Goal: Task Accomplishment & Management: Manage account settings

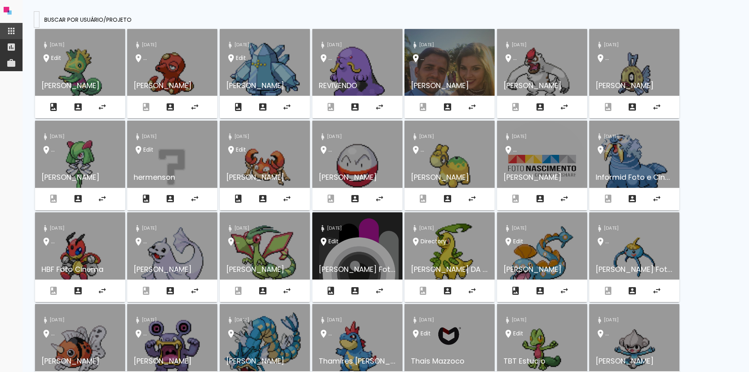
click at [37, 17] on input at bounding box center [37, 19] width 0 height 8
paste input "[EMAIL_ADDRESS][DOMAIN_NAME]"
type input "[EMAIL_ADDRESS][DOMAIN_NAME]"
type paper-input "[EMAIL_ADDRESS][DOMAIN_NAME]"
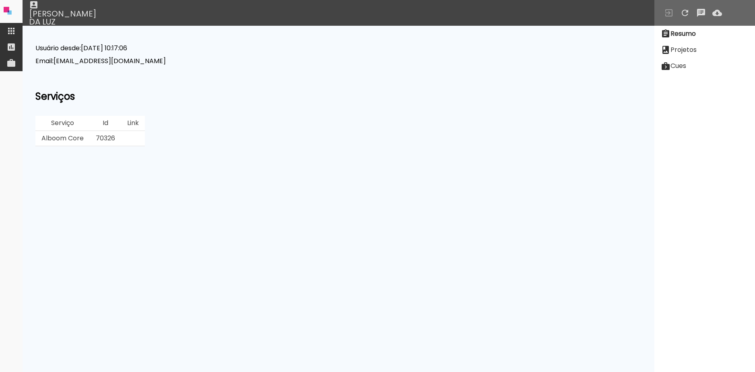
click at [670, 51] on iron-icon at bounding box center [666, 50] width 10 height 10
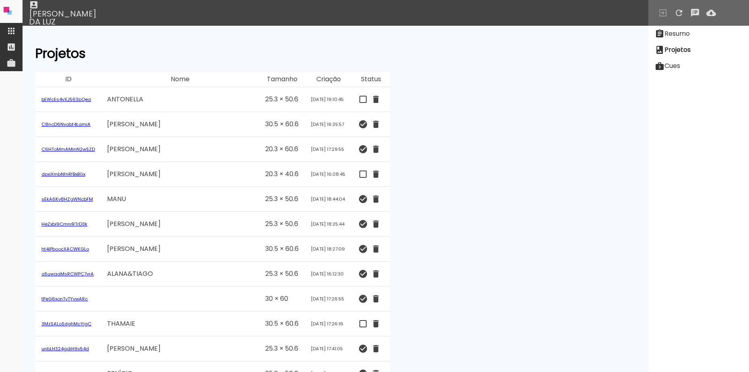
click at [62, 97] on link "bEWcEs4yXJ563pQea" at bounding box center [66, 99] width 50 height 6
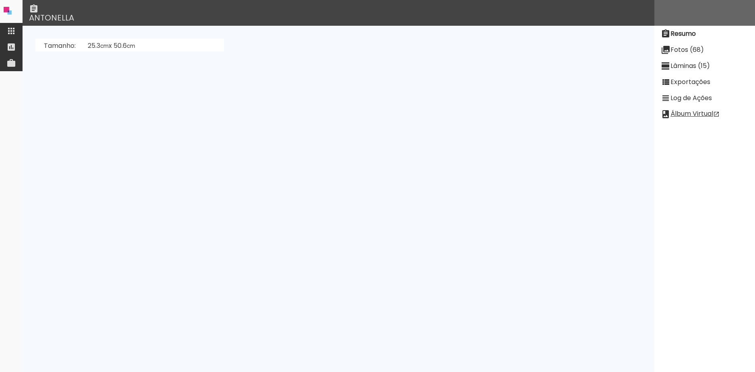
click at [0, 0] on slot "Fotos (68)" at bounding box center [0, 0] width 0 height 0
drag, startPoint x: 624, startPoint y: 146, endPoint x: 405, endPoint y: 24, distance: 250.9
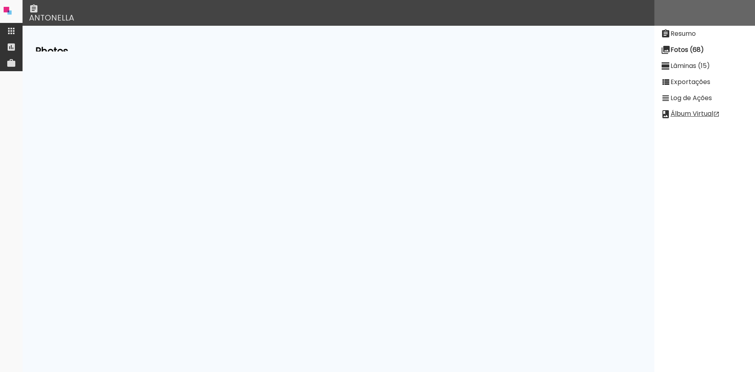
click at [346, 167] on iron-icon at bounding box center [338, 172] width 16 height 10
drag, startPoint x: 625, startPoint y: 129, endPoint x: 396, endPoint y: 27, distance: 251.3
click at [346, 140] on iron-icon at bounding box center [338, 145] width 16 height 10
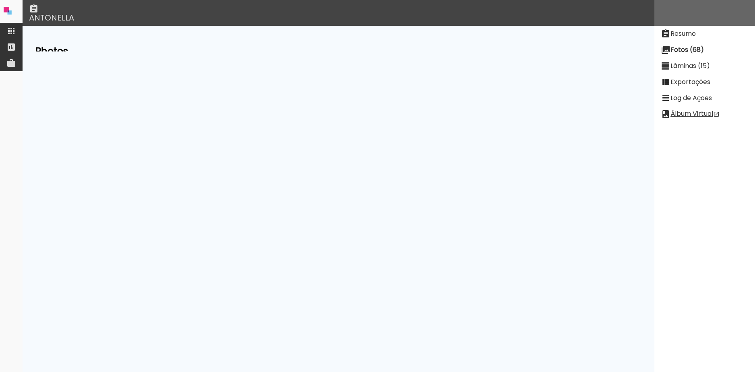
click at [346, 110] on iron-icon at bounding box center [338, 105] width 16 height 10
click at [346, 29] on iron-icon at bounding box center [338, 24] width 16 height 10
click at [346, 43] on iron-icon at bounding box center [338, 39] width 16 height 10
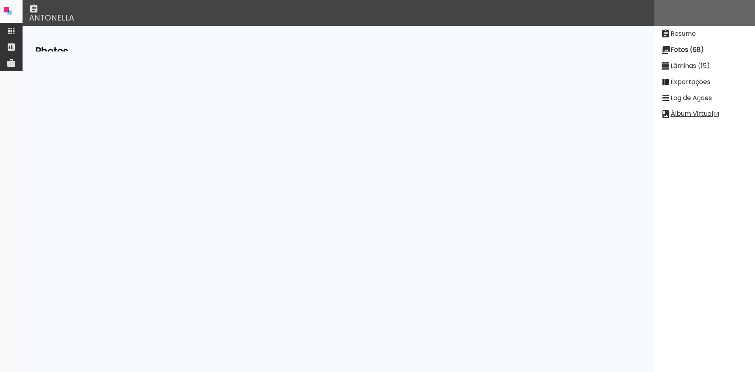
scroll to position [765, 0]
drag, startPoint x: 626, startPoint y: 124, endPoint x: 413, endPoint y: 25, distance: 235.1
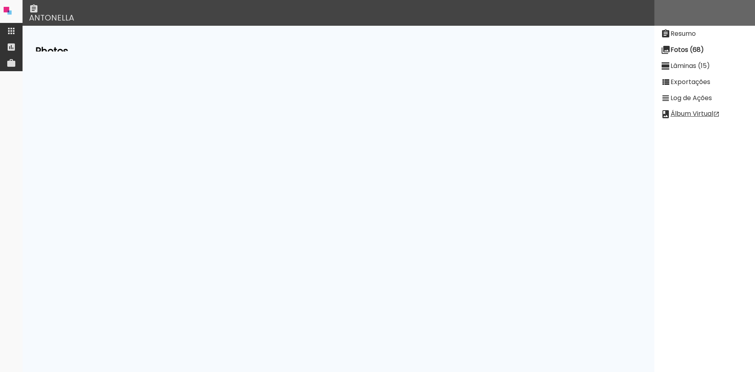
click at [346, 195] on iron-icon at bounding box center [338, 200] width 16 height 10
